Goal: Task Accomplishment & Management: Complete application form

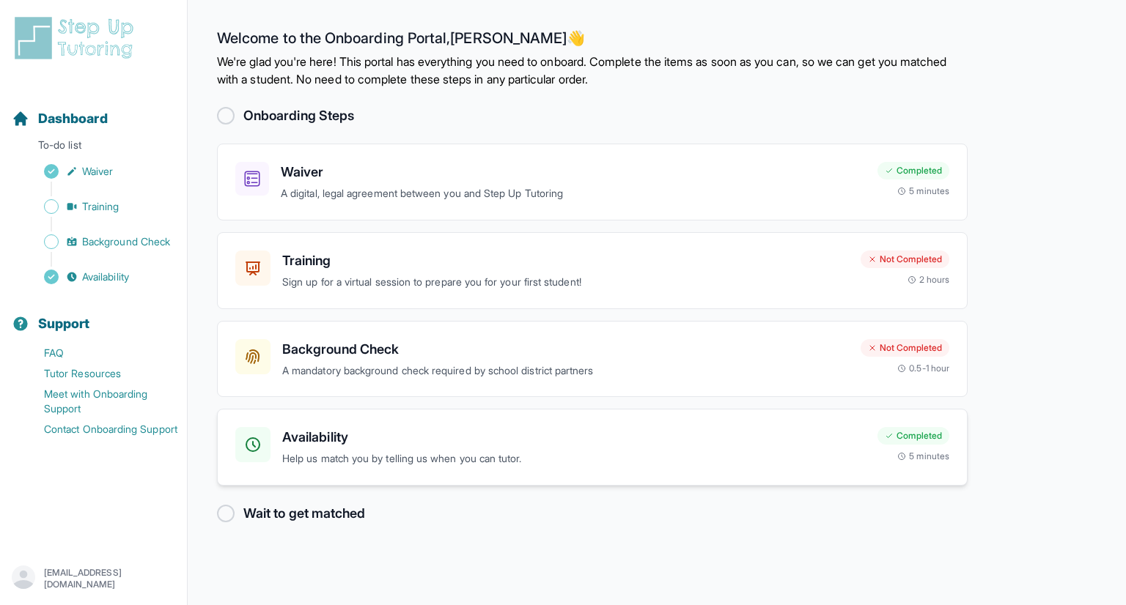
click at [352, 432] on h3 "Availability" at bounding box center [574, 437] width 584 height 21
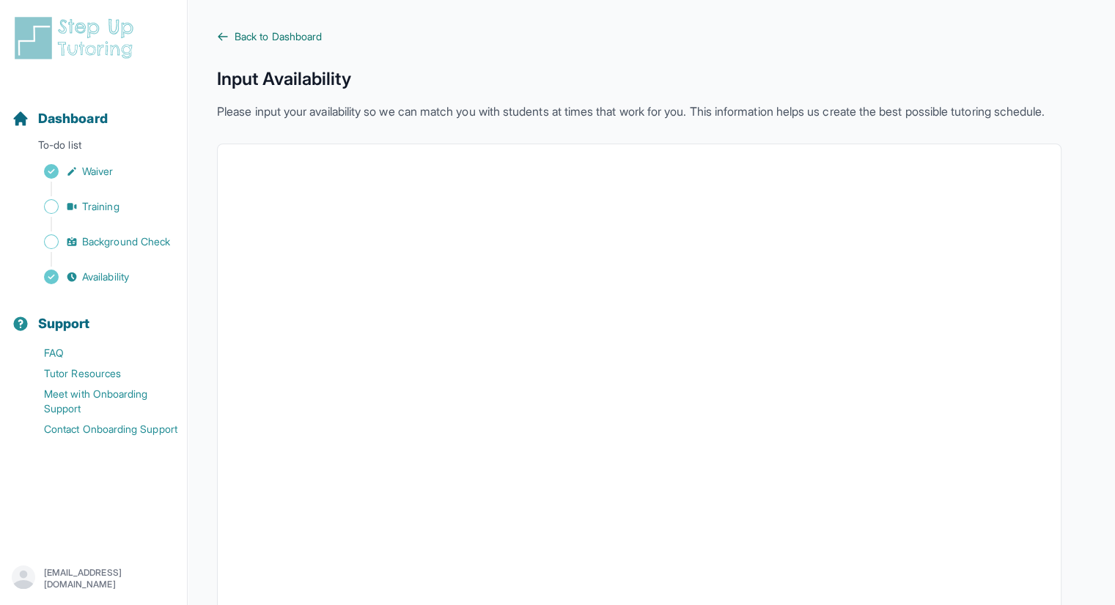
click at [249, 32] on span "Back to Dashboard" at bounding box center [278, 36] width 87 height 15
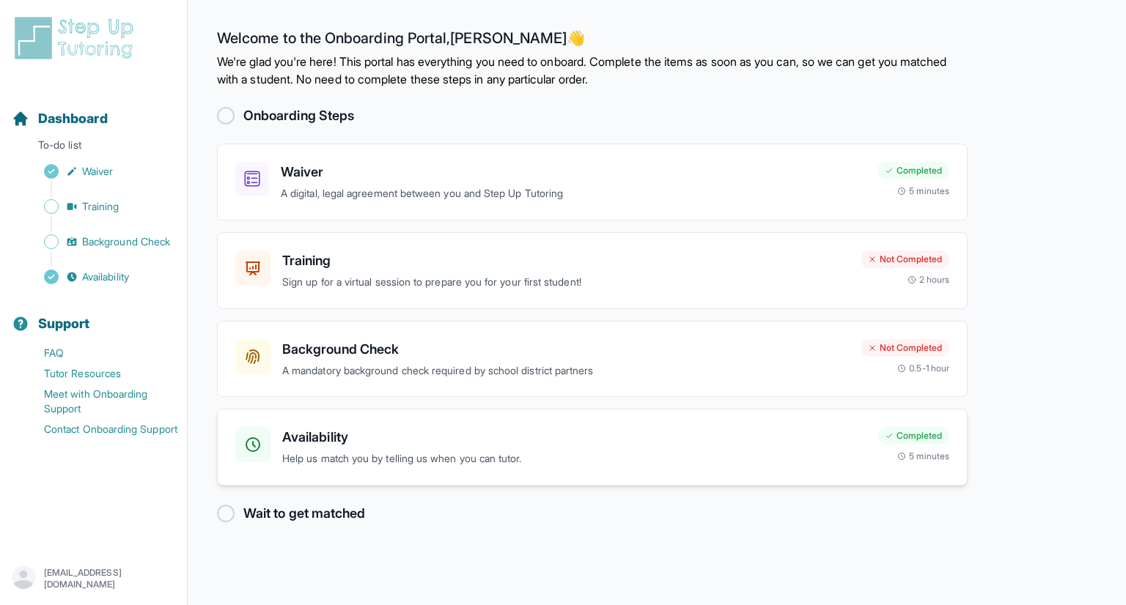
click at [329, 449] on div "Availability Help us match you by telling us when you can tutor." at bounding box center [574, 447] width 584 height 40
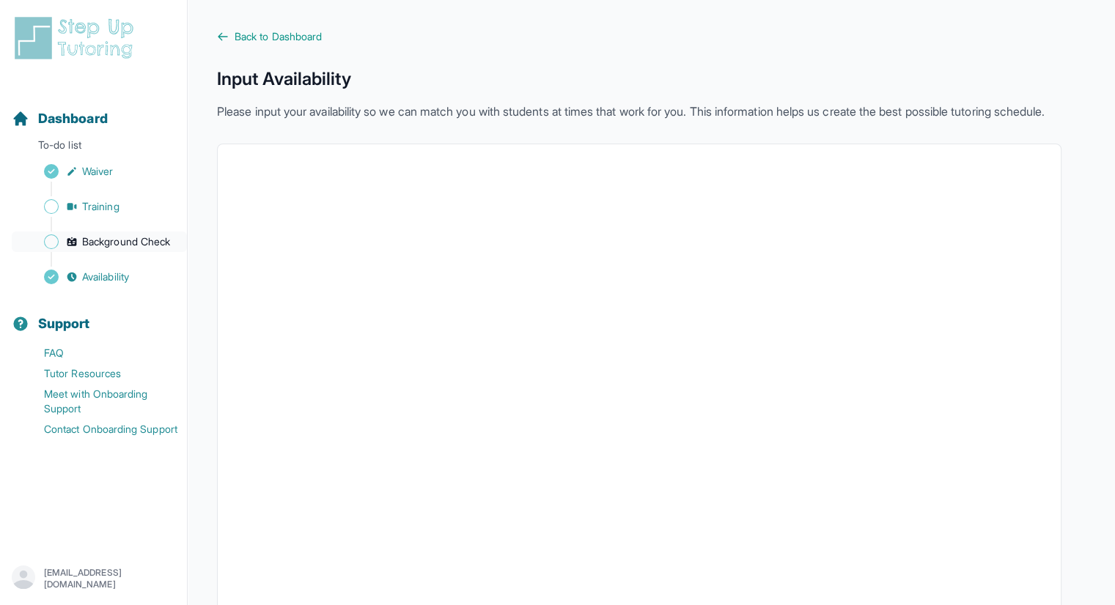
click at [94, 241] on span "Background Check" at bounding box center [126, 242] width 88 height 15
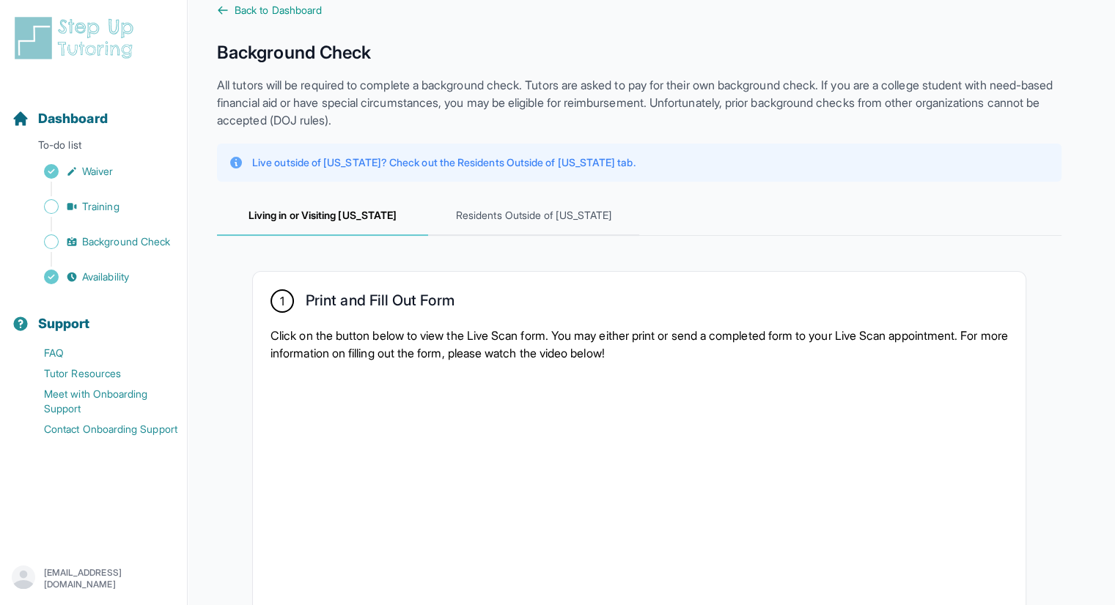
scroll to position [29, 0]
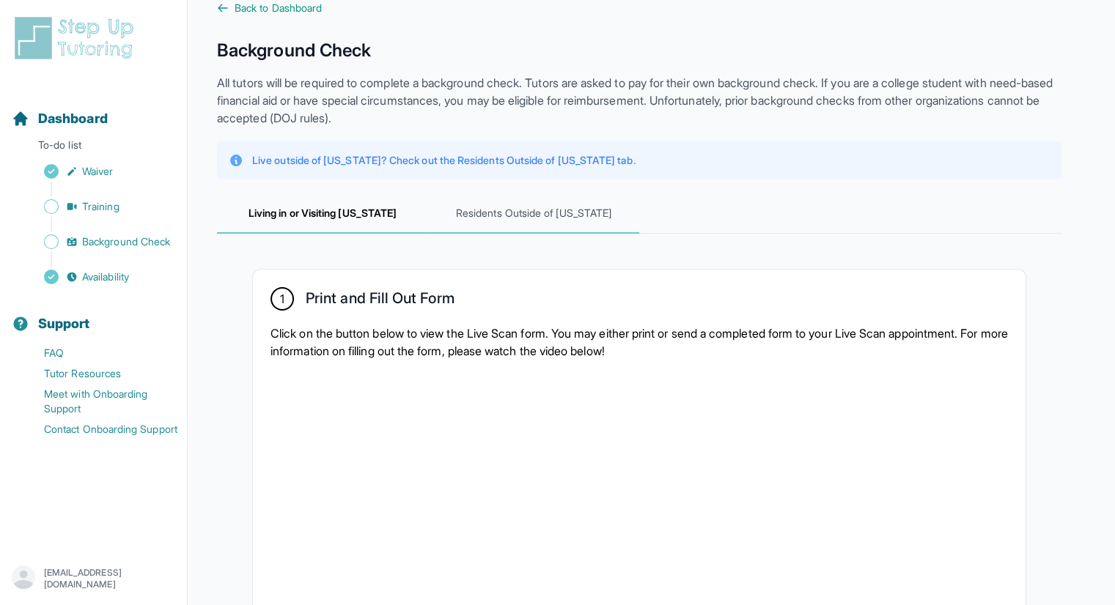
click at [560, 210] on span "Residents Outside of [US_STATE]" at bounding box center [533, 214] width 211 height 40
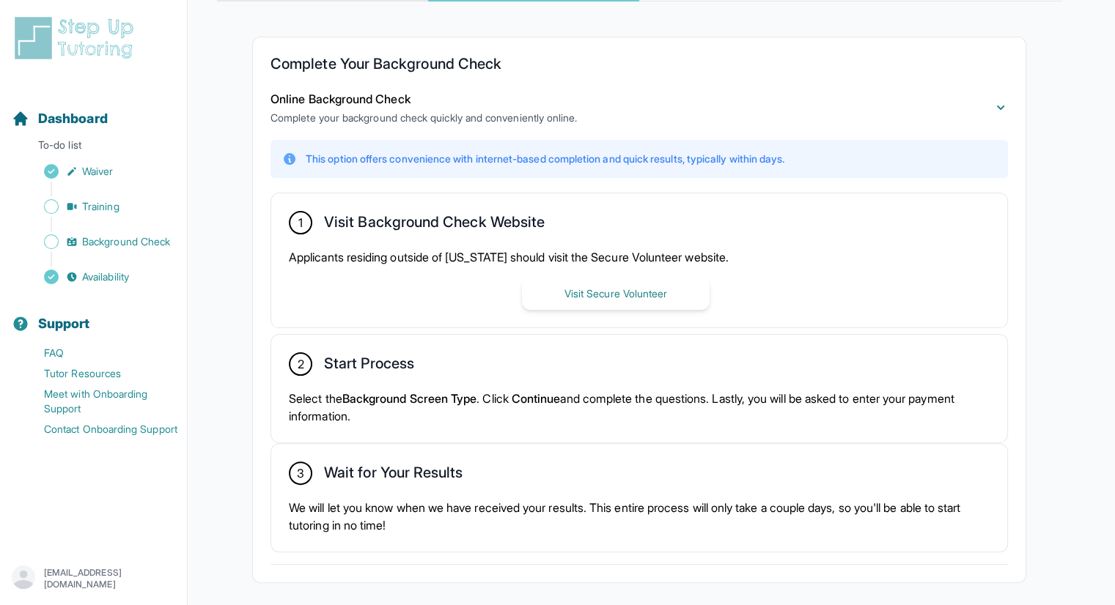
scroll to position [265, 0]
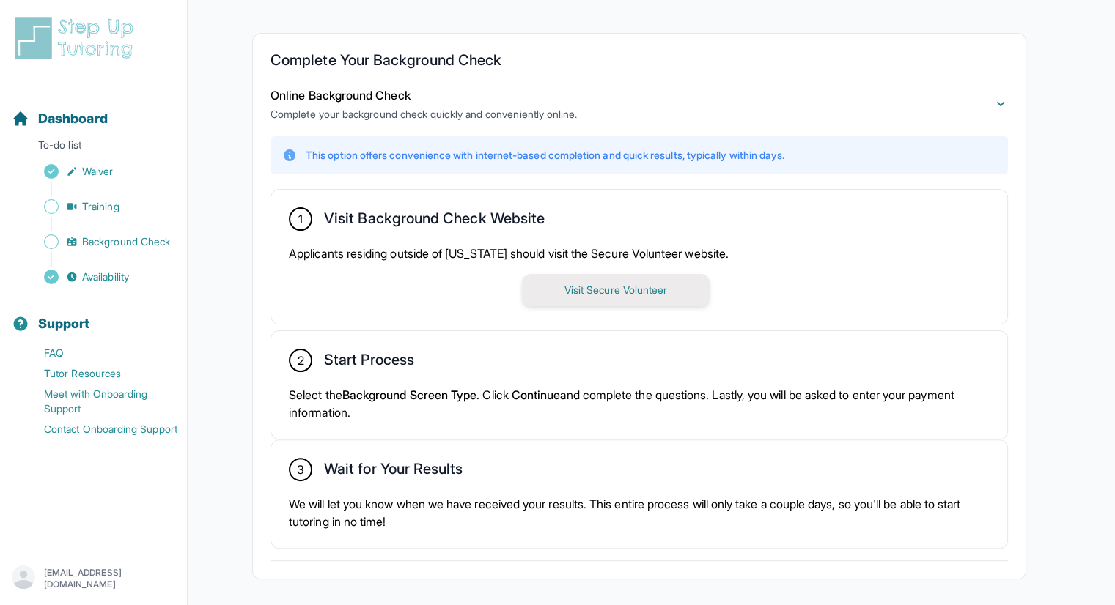
click at [584, 293] on button "Visit Secure Volunteer" at bounding box center [616, 290] width 188 height 32
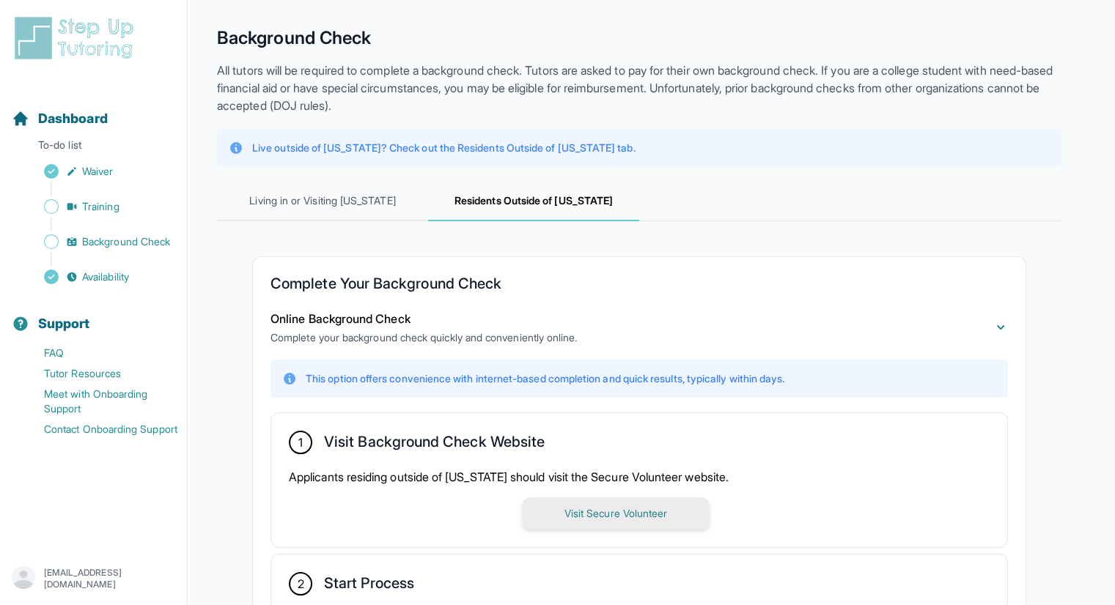
scroll to position [0, 0]
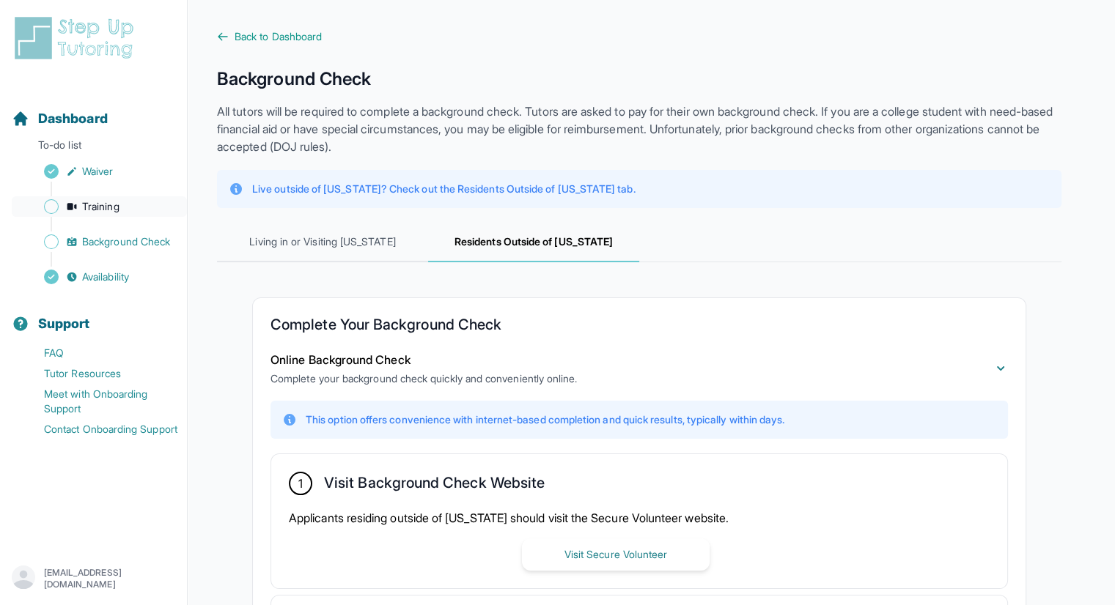
click at [108, 205] on span "Training" at bounding box center [100, 206] width 37 height 15
